Goal: Check status

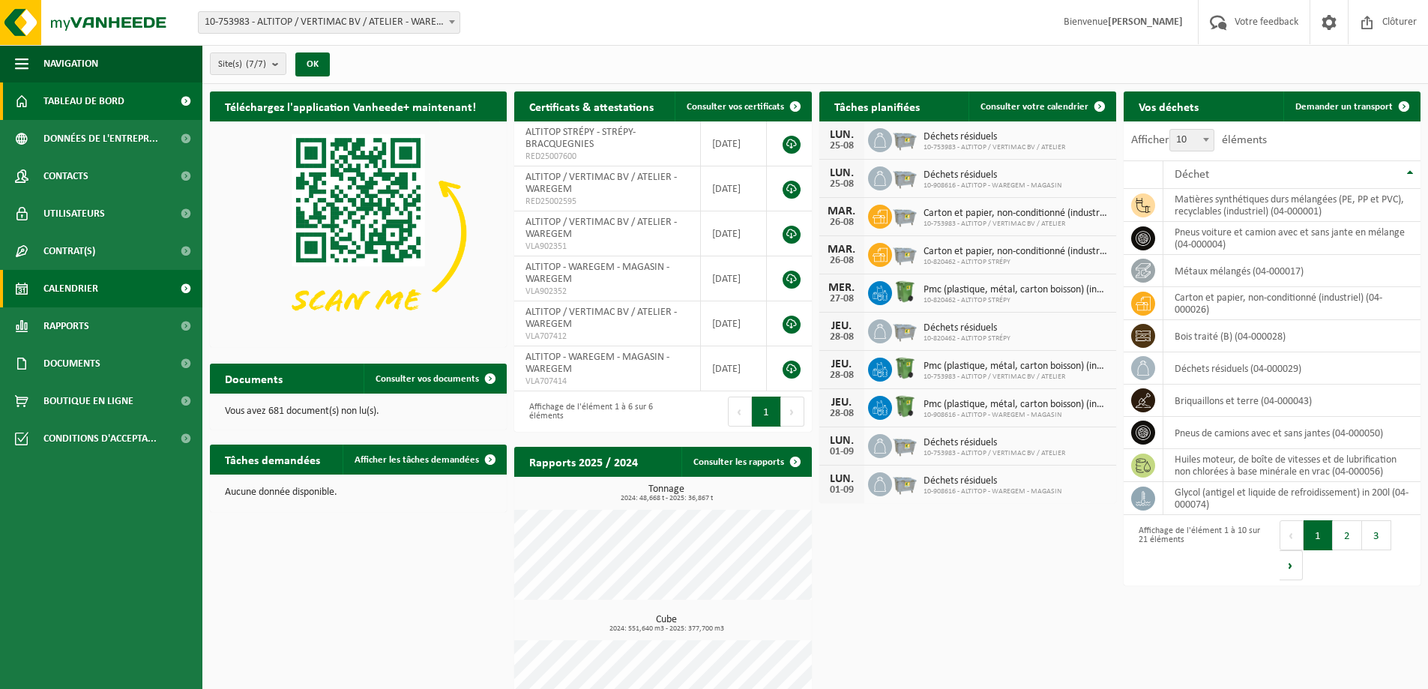
click at [73, 286] on span "Calendrier" at bounding box center [70, 288] width 55 height 37
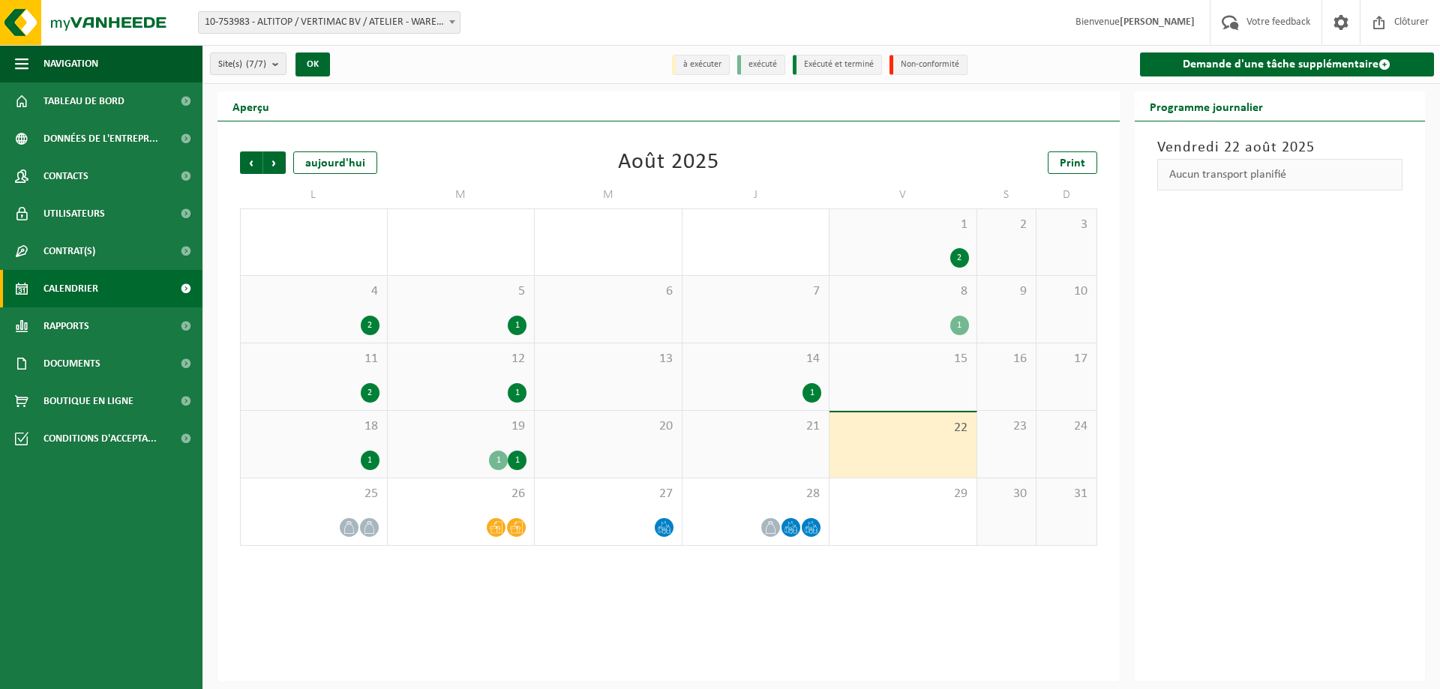
click at [813, 435] on div "21" at bounding box center [755, 444] width 147 height 67
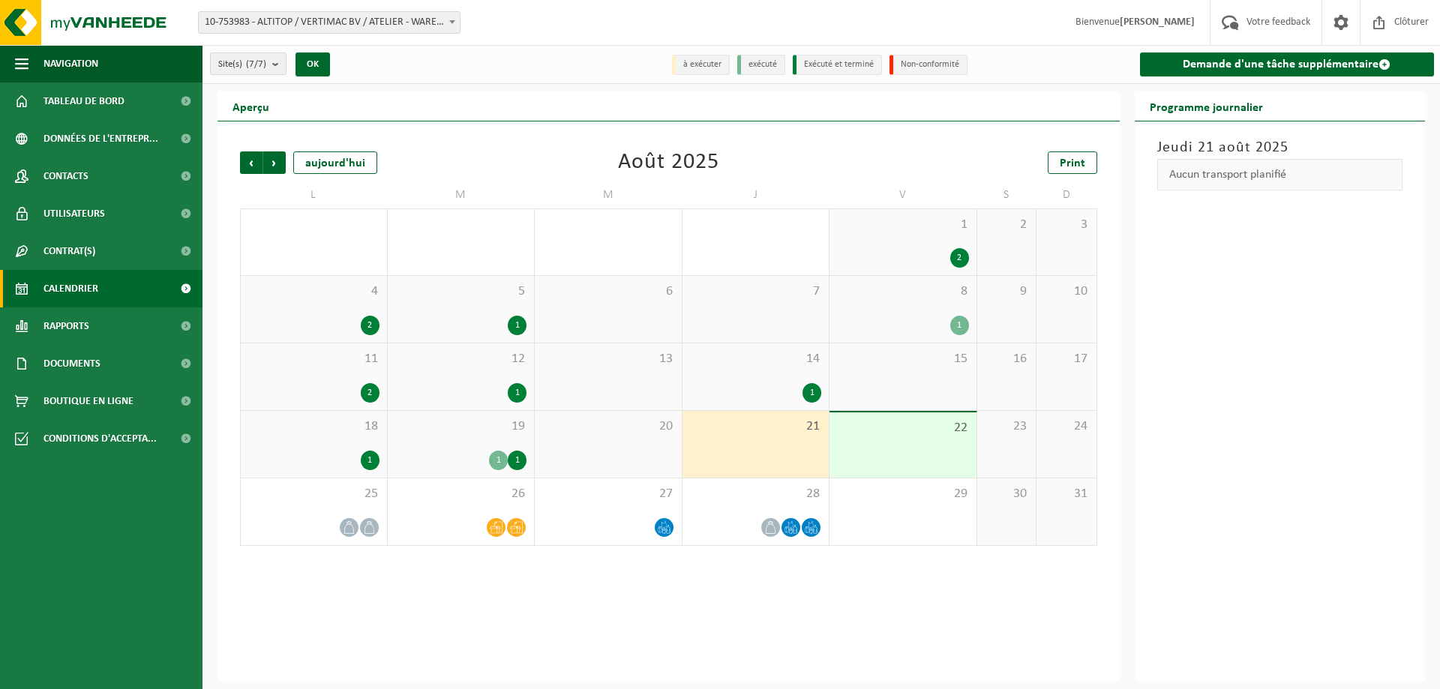
click at [481, 427] on span "19" at bounding box center [461, 426] width 132 height 16
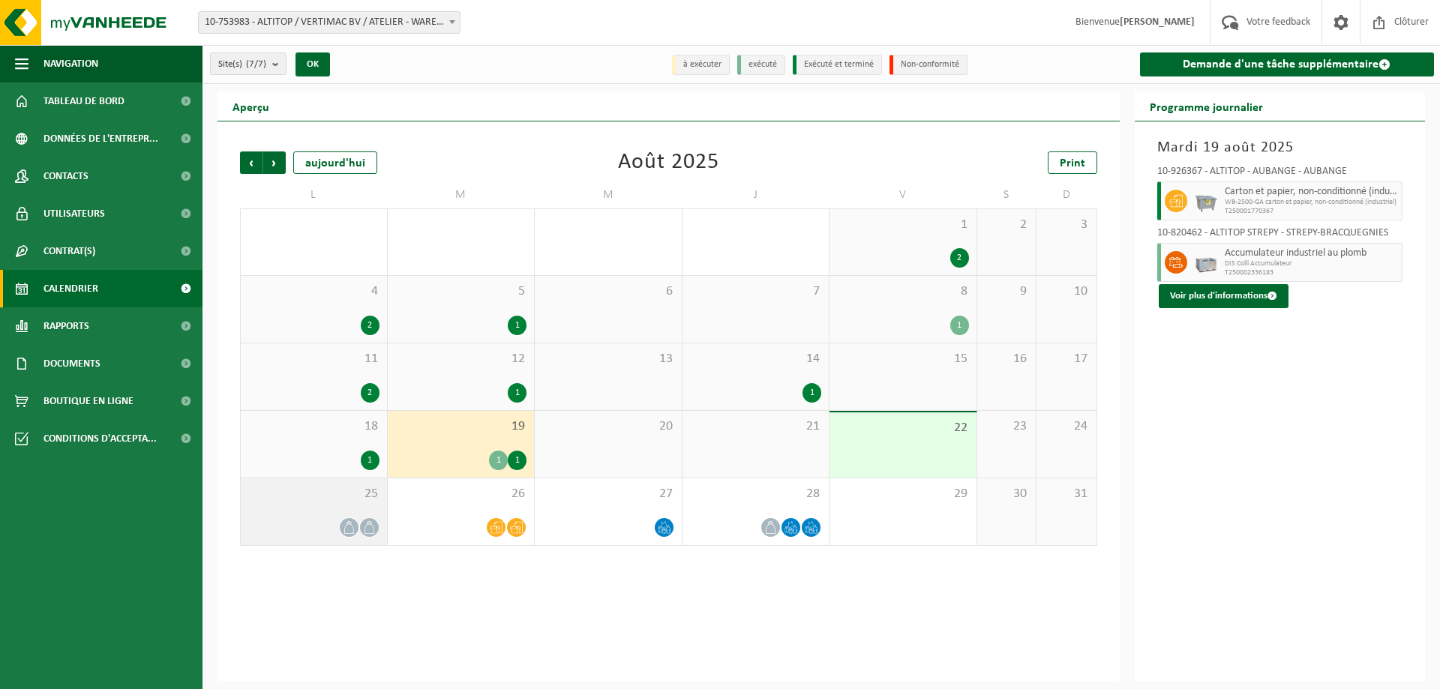
click at [334, 516] on div "25" at bounding box center [314, 511] width 146 height 67
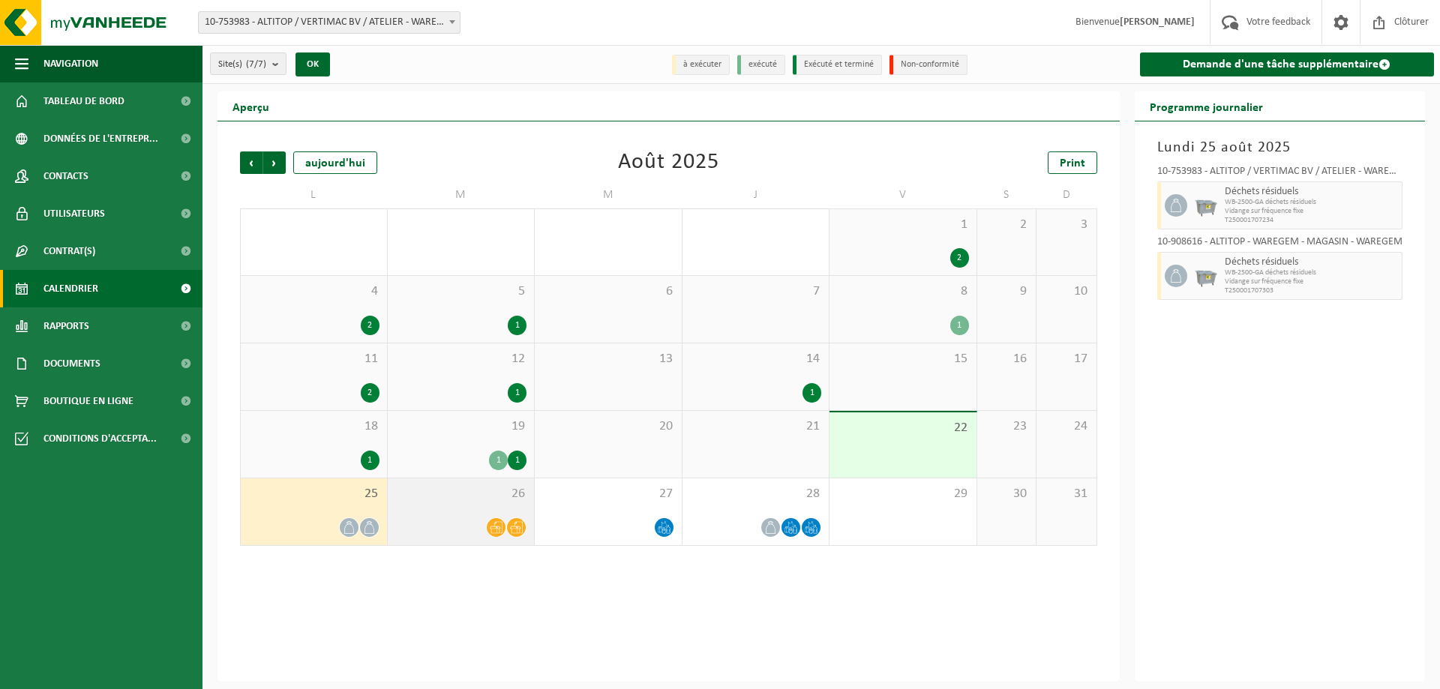
click at [435, 494] on span "26" at bounding box center [461, 494] width 132 height 16
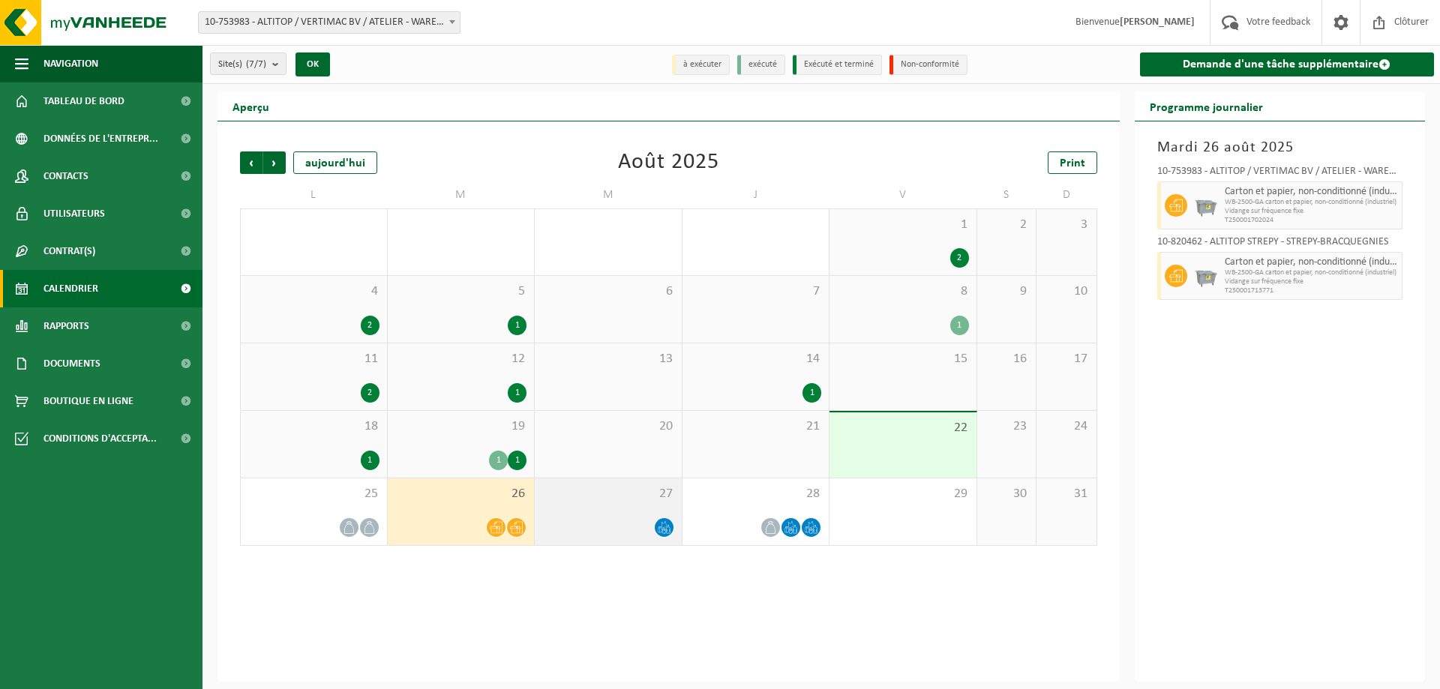
click at [622, 505] on div "27" at bounding box center [608, 511] width 147 height 67
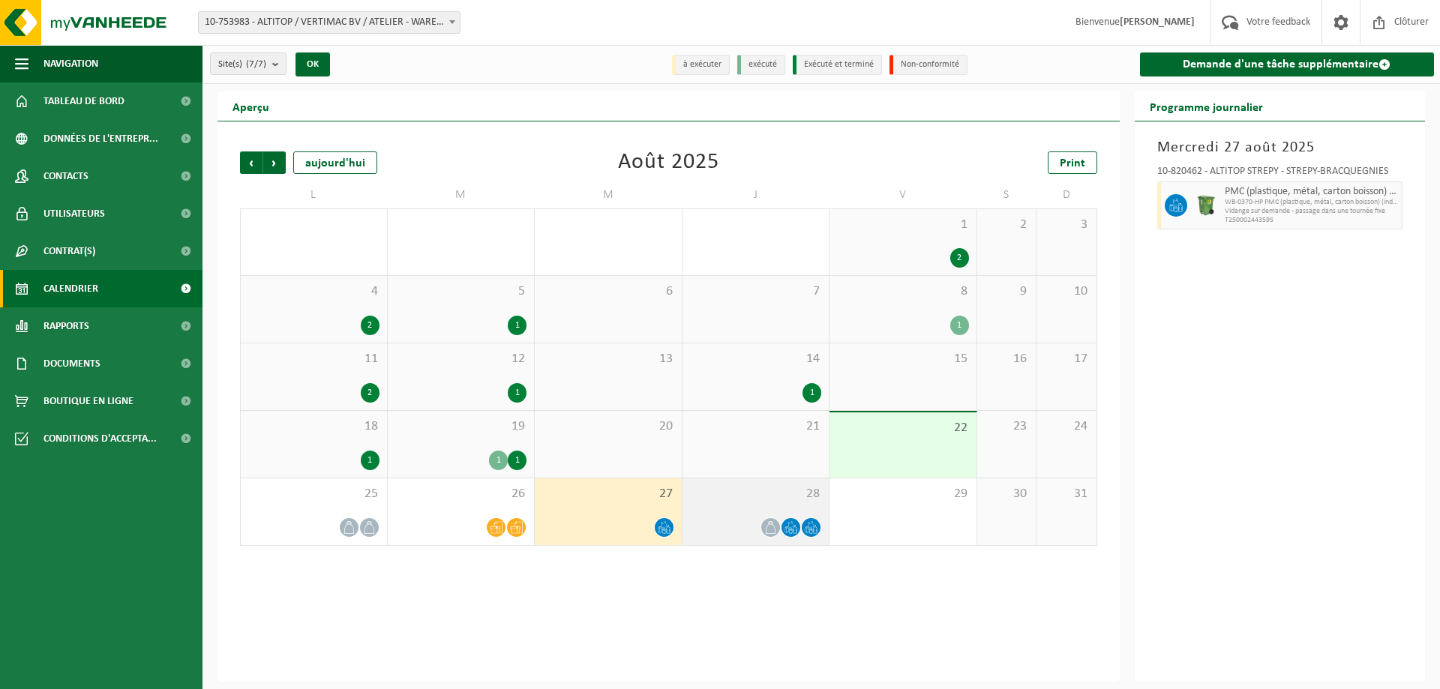
click at [742, 505] on div "28" at bounding box center [755, 511] width 147 height 67
